Goal: Task Accomplishment & Management: Complete application form

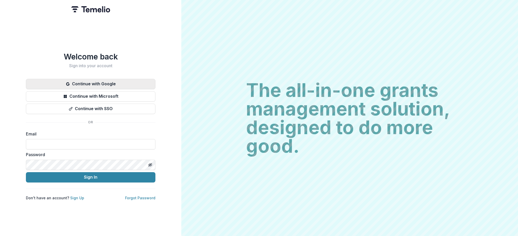
click at [98, 79] on button "Continue with Google" at bounding box center [90, 84] width 129 height 10
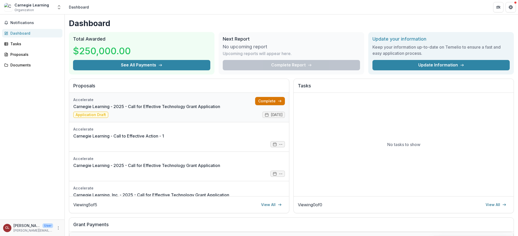
click at [261, 104] on link "Complete" at bounding box center [270, 101] width 30 height 8
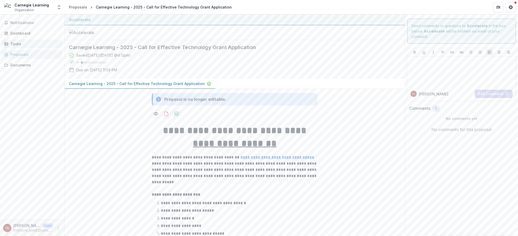
click at [13, 43] on div "Tasks" at bounding box center [34, 43] width 48 height 5
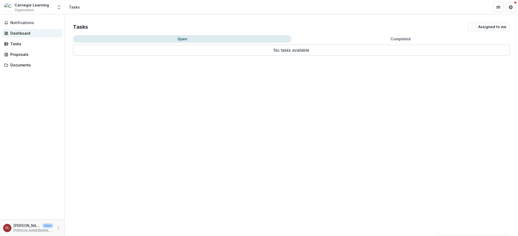
click at [21, 35] on div "Dashboard" at bounding box center [34, 33] width 48 height 5
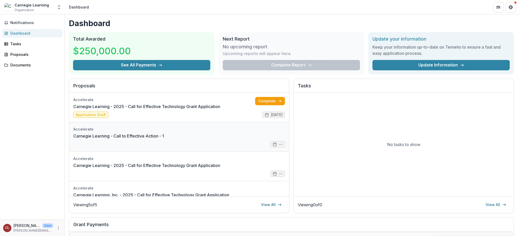
click at [164, 138] on link "Carnegie Learning - Call to Effective Action - 1" at bounding box center [118, 136] width 91 height 6
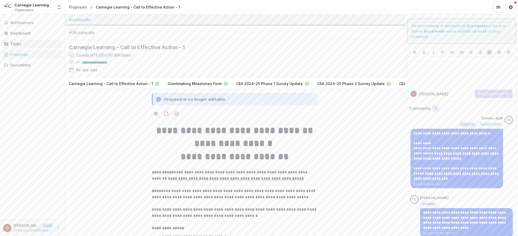
click at [18, 42] on div "Tasks" at bounding box center [34, 43] width 48 height 5
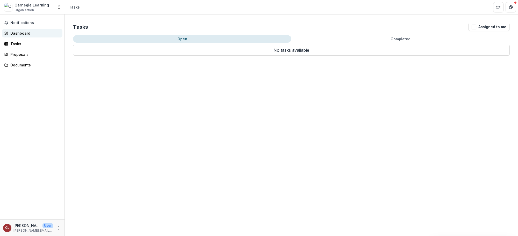
click at [16, 32] on div "Dashboard" at bounding box center [34, 33] width 48 height 5
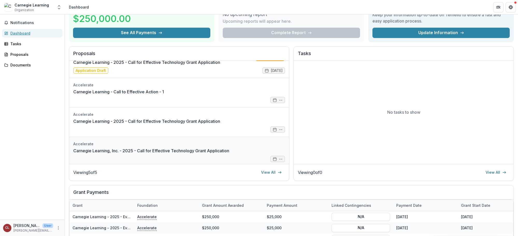
scroll to position [44, 0]
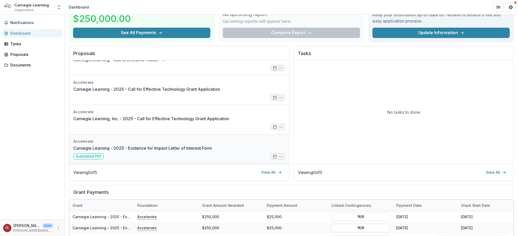
click at [197, 151] on link "Carnegie Learning - 2025 - Evidence for Impact Letter of Interest Form" at bounding box center [142, 148] width 138 height 6
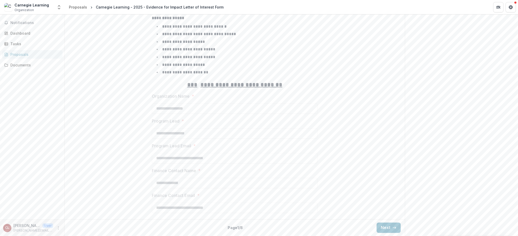
scroll to position [233, 0]
click at [383, 229] on button "Next" at bounding box center [388, 228] width 24 height 10
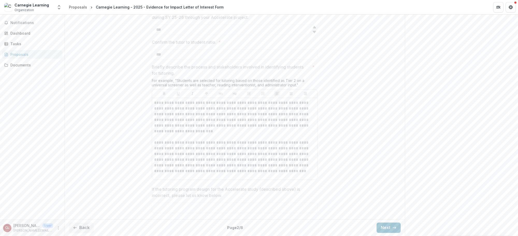
scroll to position [456, 0]
click at [383, 230] on button "Next" at bounding box center [388, 228] width 24 height 10
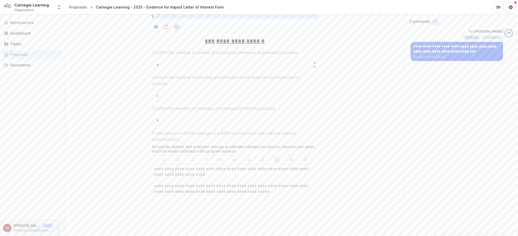
scroll to position [75, 0]
